Goal: Transaction & Acquisition: Obtain resource

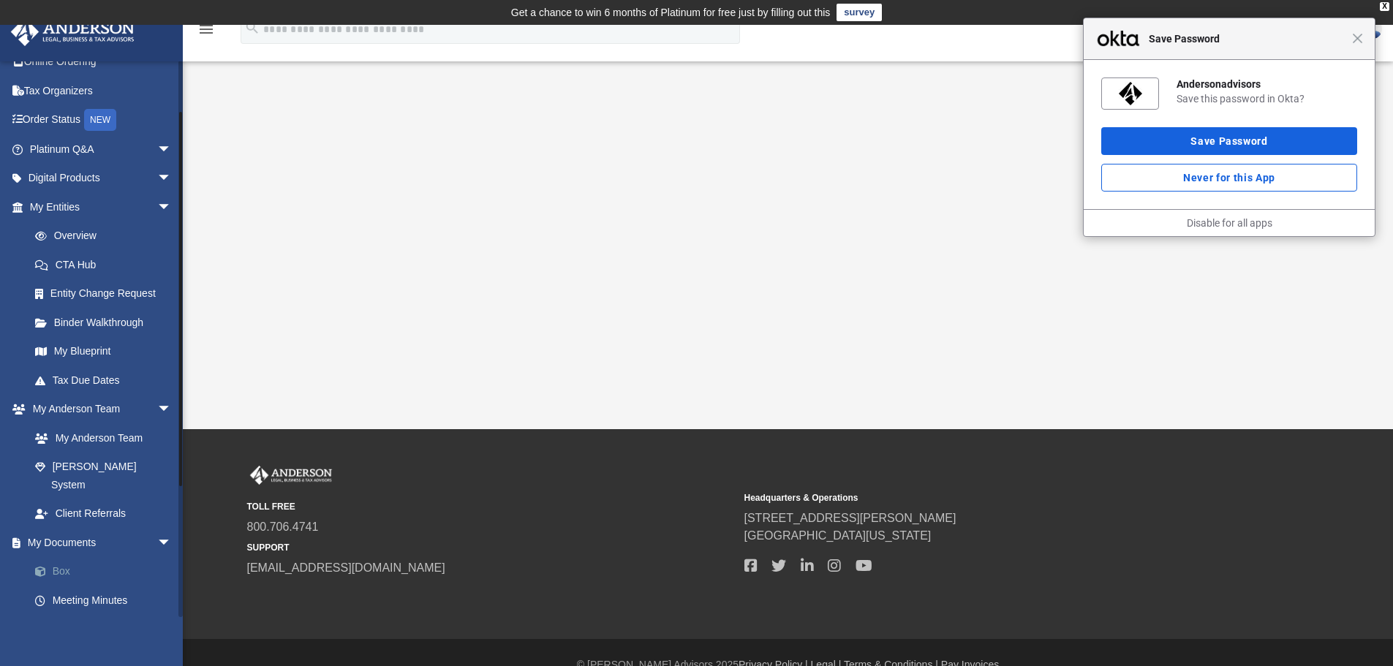
scroll to position [73, 0]
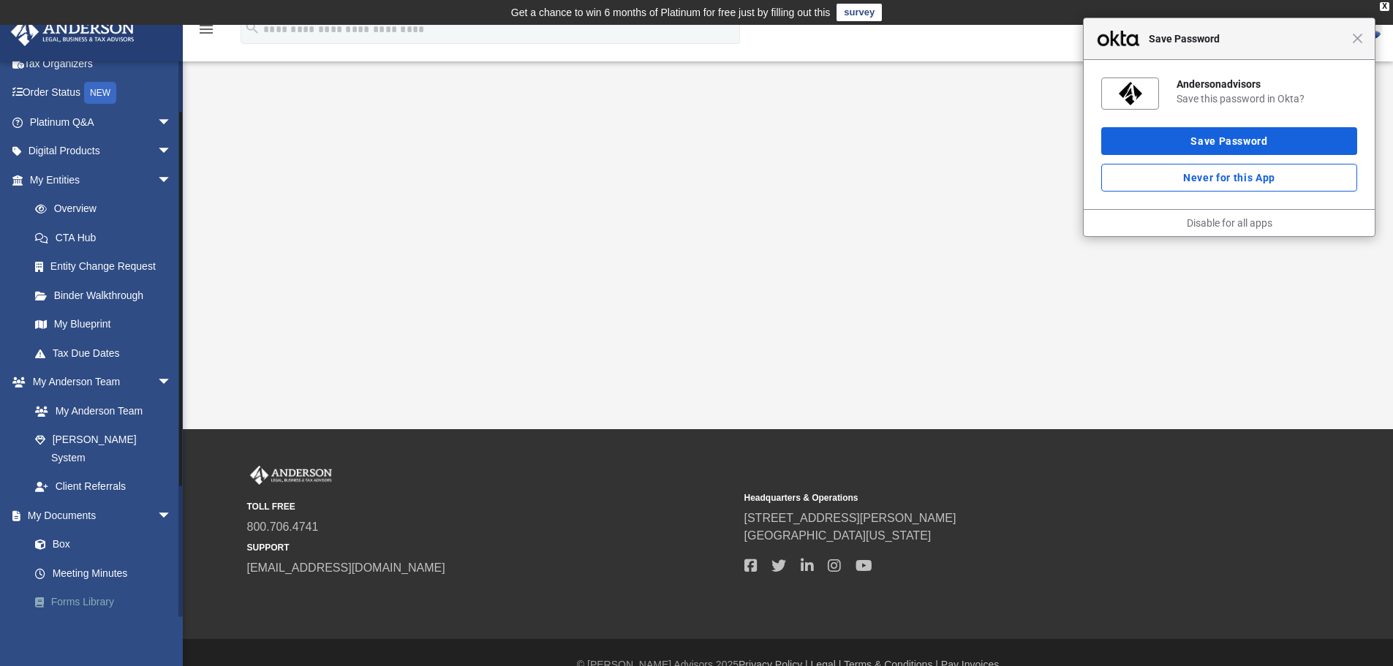
click at [86, 589] on link "Forms Library" at bounding box center [106, 602] width 173 height 29
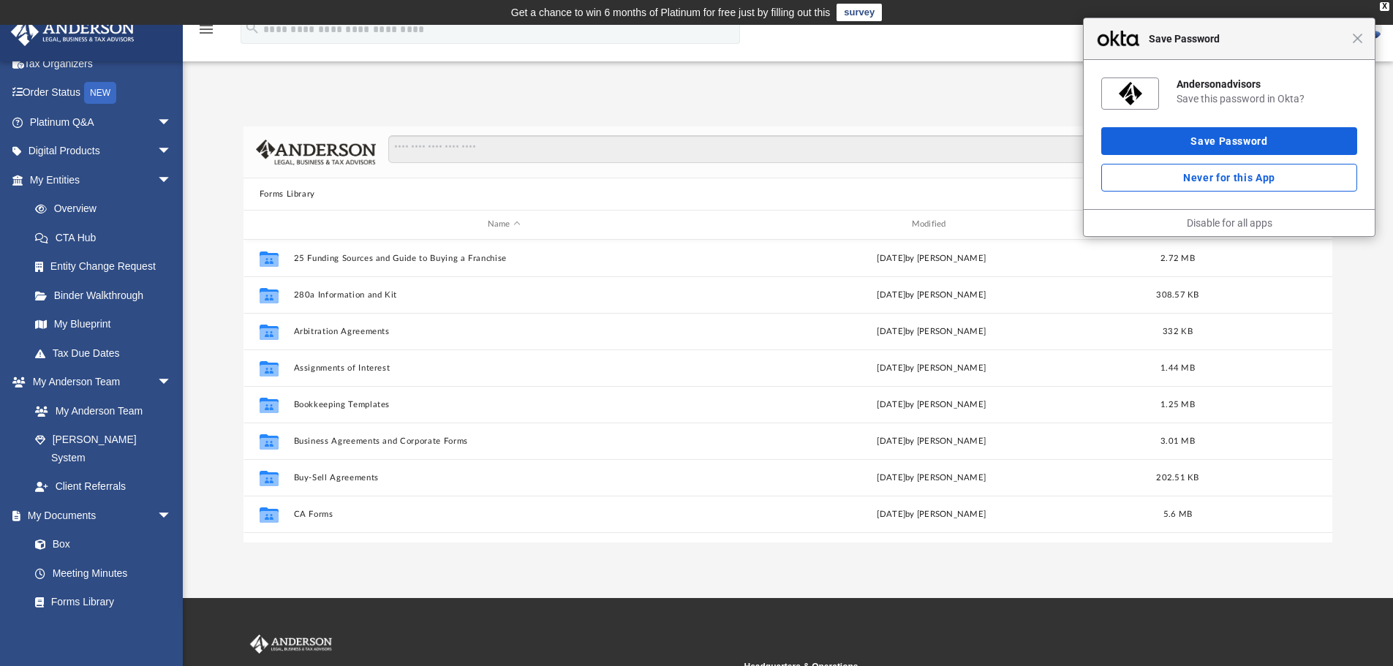
scroll to position [322, 1078]
click at [485, 143] on input "Search files and folders" at bounding box center [852, 149] width 928 height 28
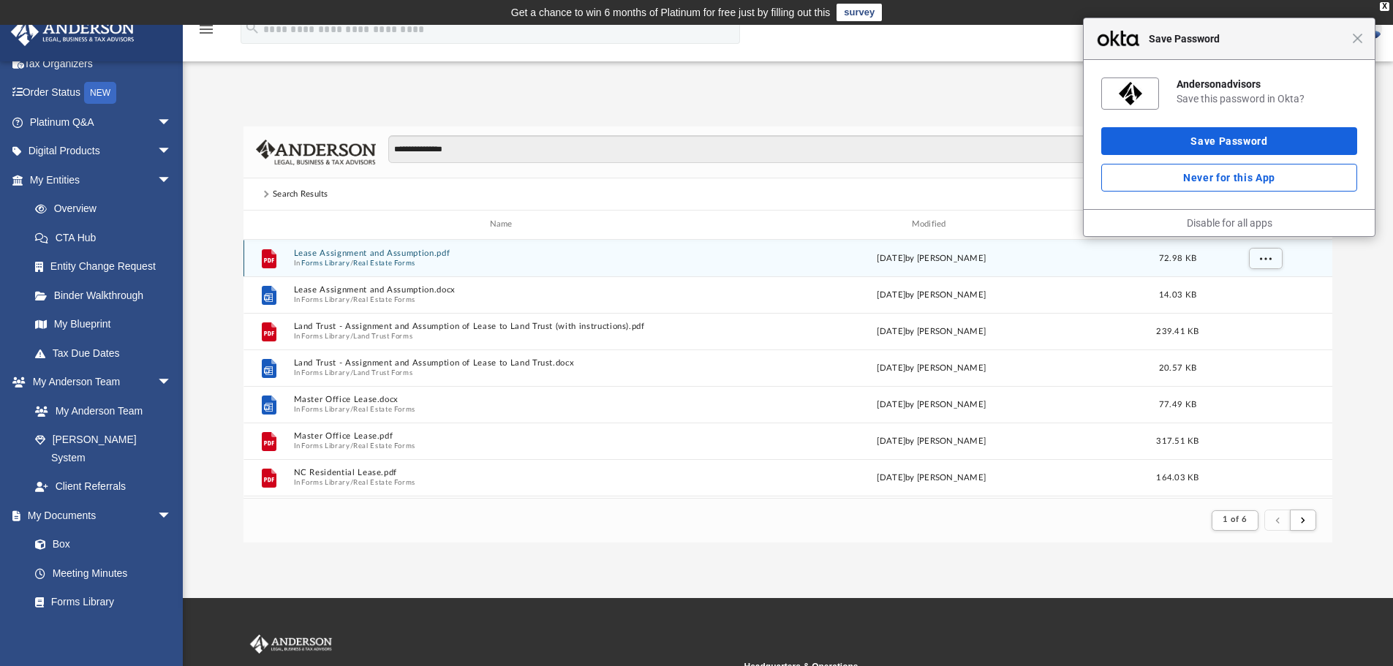
click at [415, 253] on button "Lease Assignment and Assumption.pdf" at bounding box center [503, 254] width 421 height 10
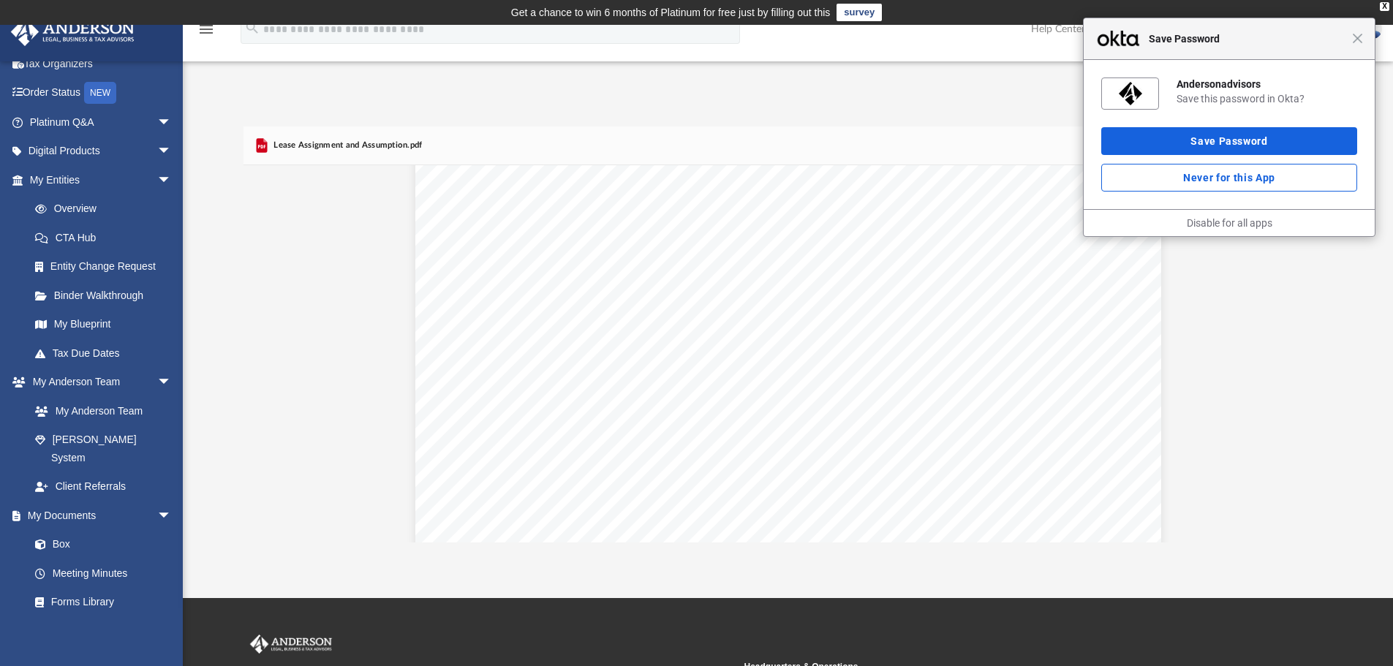
scroll to position [146, 0]
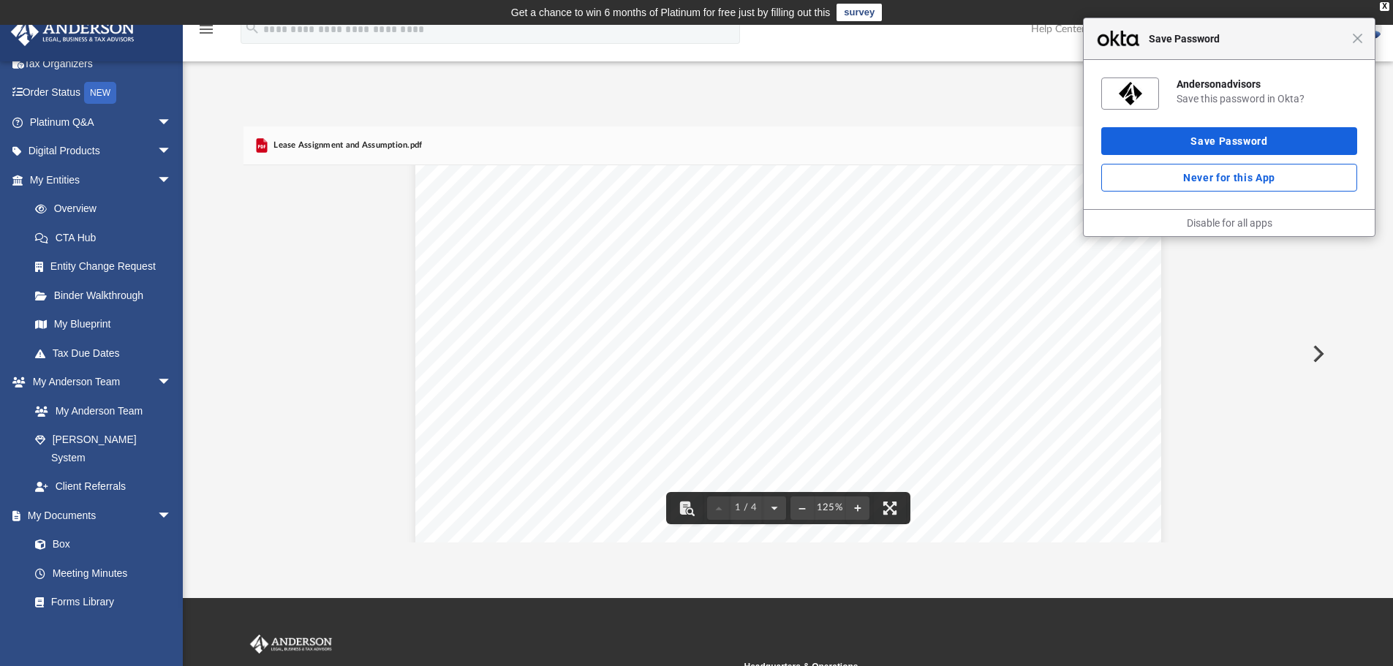
click at [1357, 45] on div "Close Save Password" at bounding box center [1229, 39] width 291 height 42
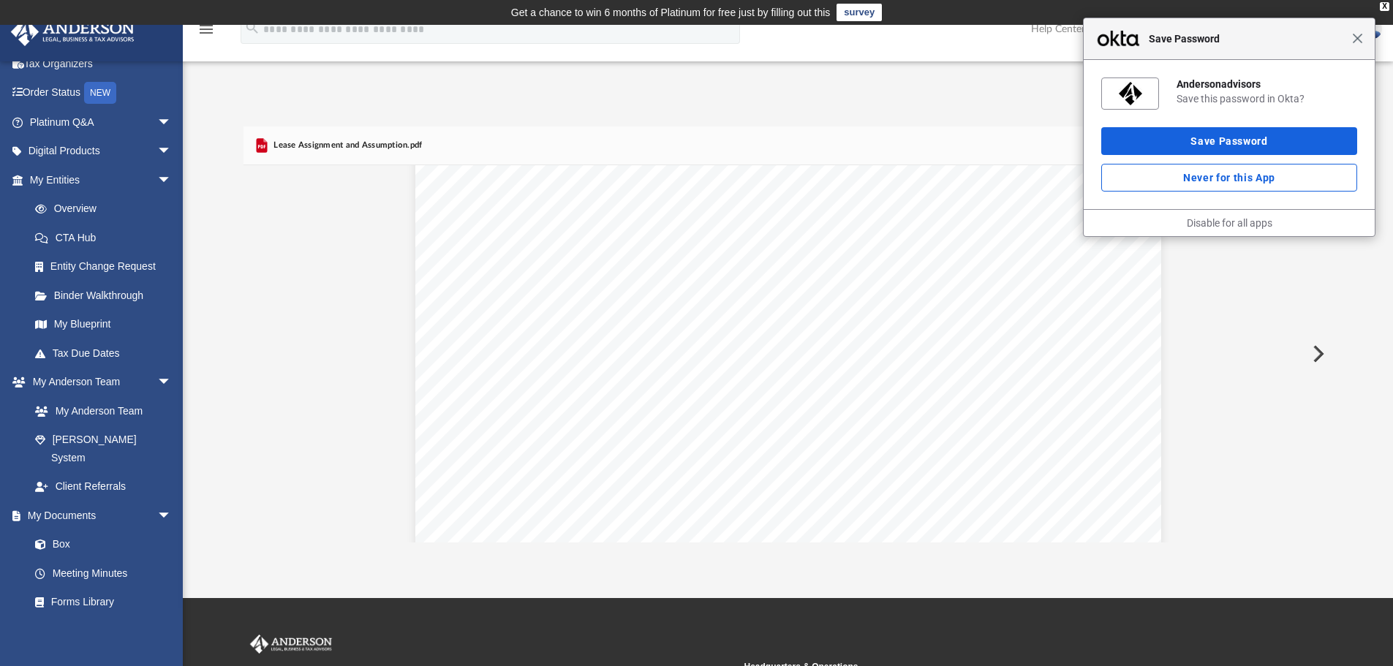
click at [1358, 39] on span "Close" at bounding box center [1357, 38] width 11 height 11
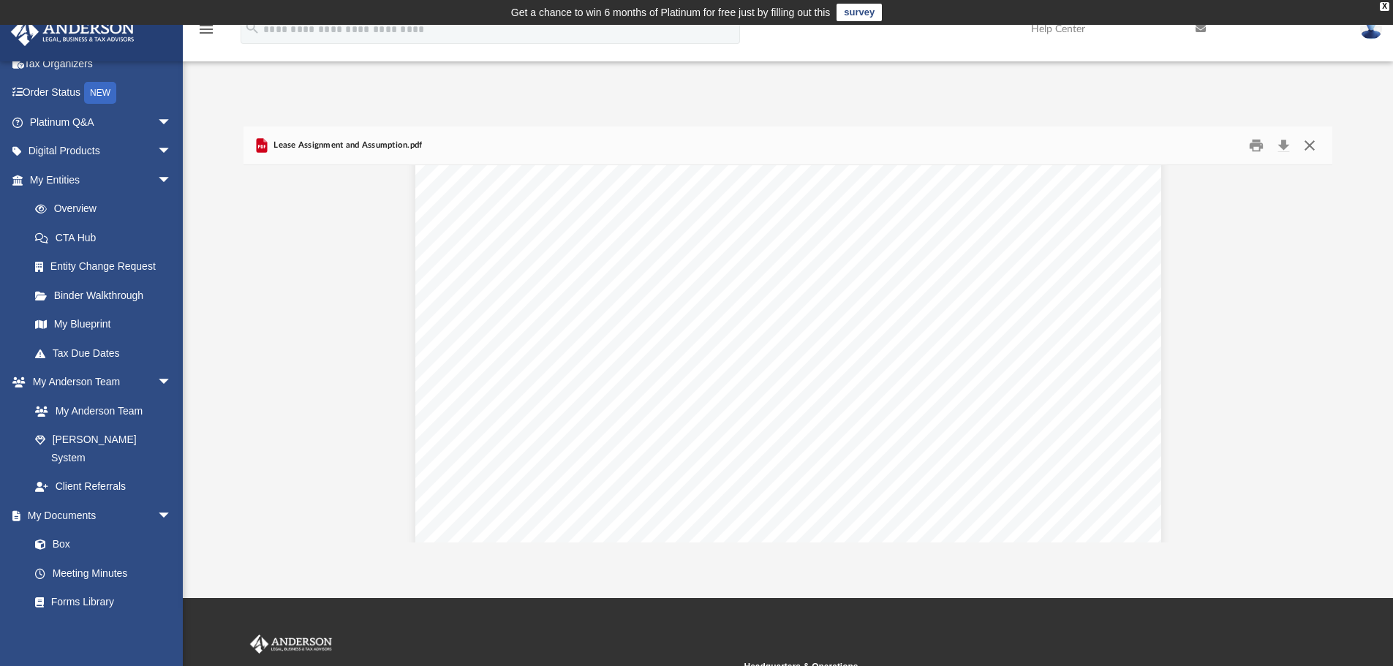
click at [1311, 146] on button "Close" at bounding box center [1310, 146] width 26 height 23
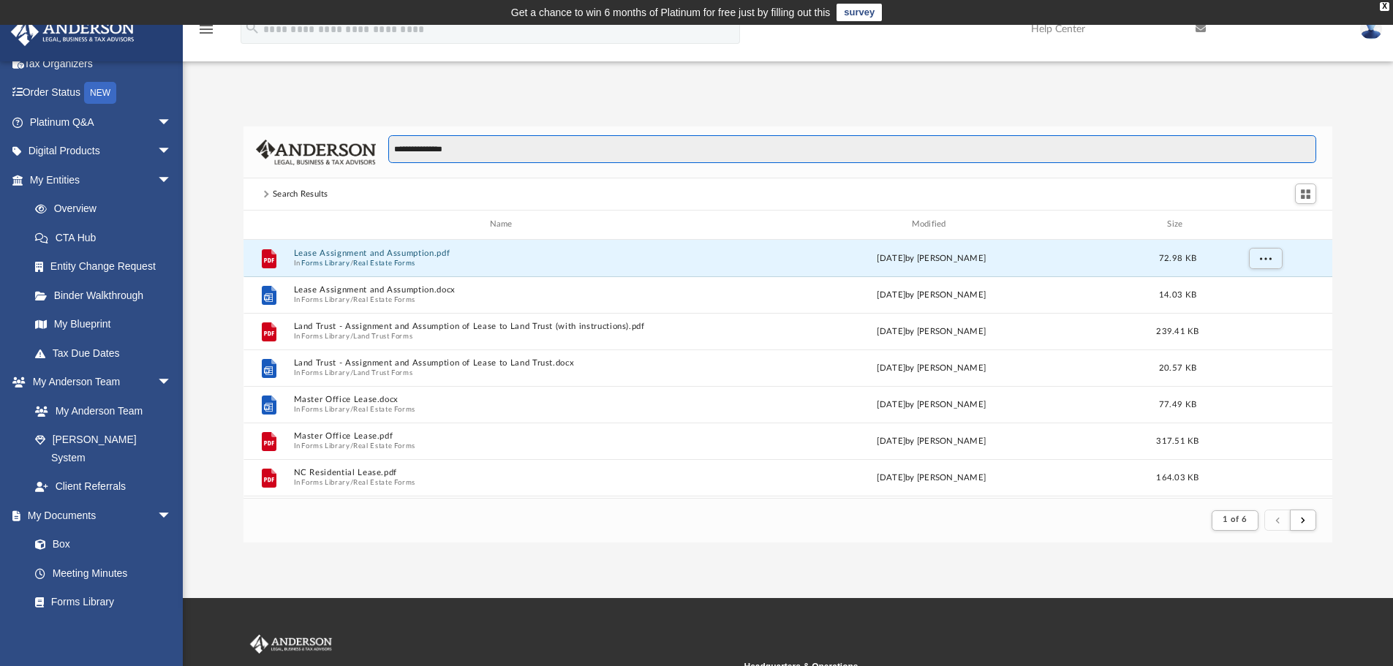
click at [445, 148] on input "**********" at bounding box center [852, 149] width 928 height 28
type input "**********"
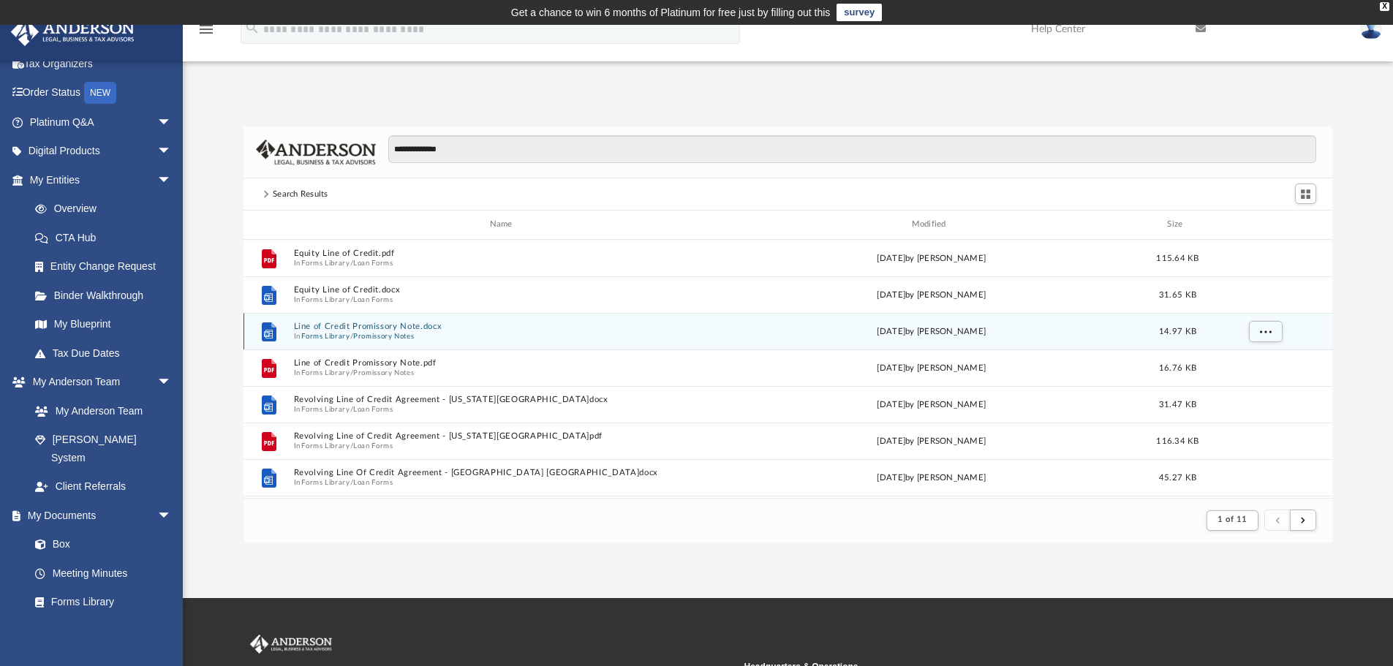
click at [372, 325] on button "Line of Credit Promissory Note.docx" at bounding box center [503, 327] width 421 height 10
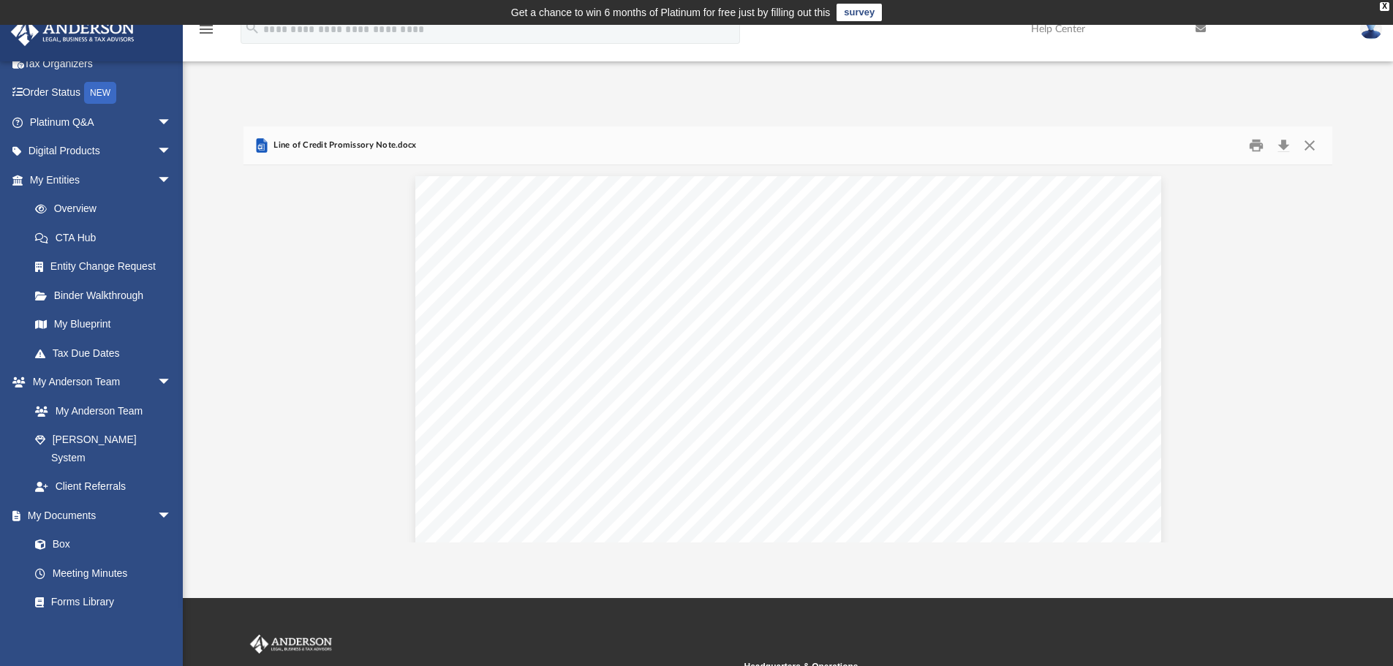
scroll to position [73, 0]
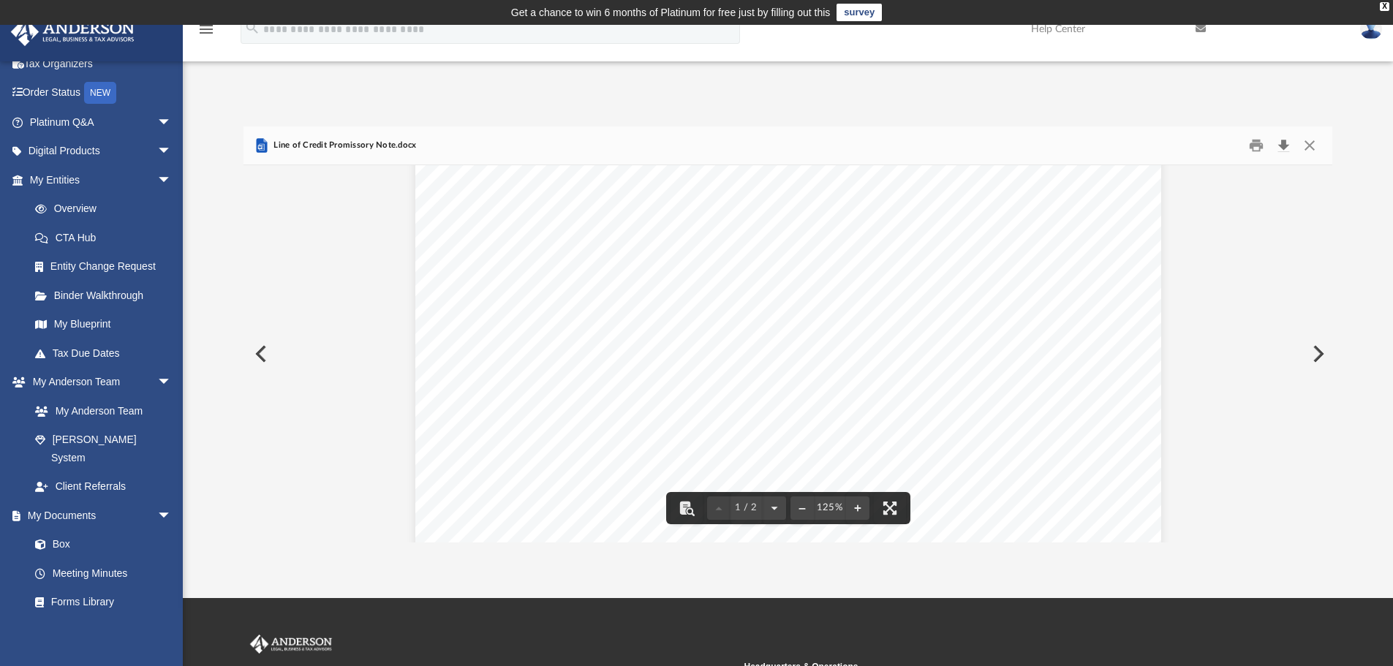
click at [1281, 147] on button "Download" at bounding box center [1283, 146] width 26 height 23
